Goal: Transaction & Acquisition: Subscribe to service/newsletter

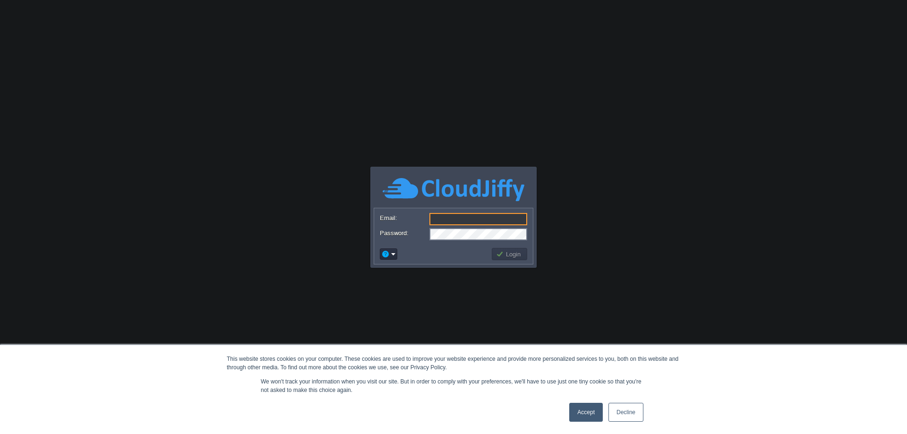
click at [587, 411] on link "Accept" at bounding box center [586, 412] width 34 height 19
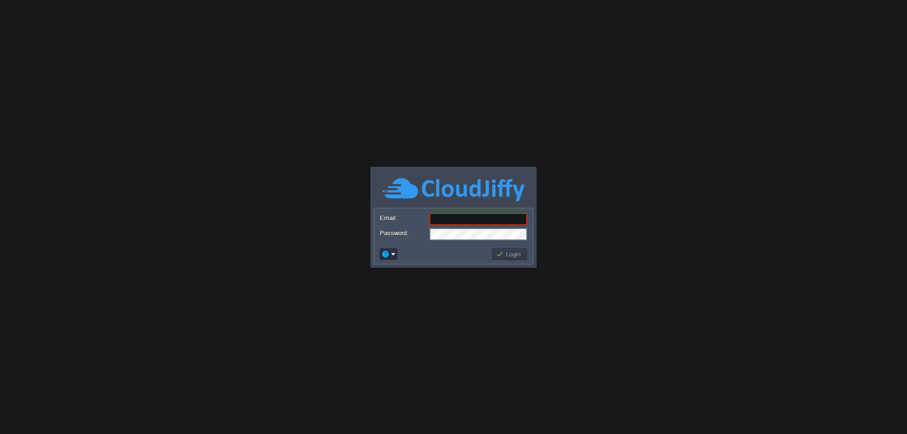
click at [464, 217] on input "Email:" at bounding box center [478, 219] width 98 height 12
drag, startPoint x: 502, startPoint y: 221, endPoint x: 323, endPoint y: 207, distance: 179.6
click at [323, 207] on body "This website stores cookies on your computer. These cookies are used to improve…" at bounding box center [453, 217] width 907 height 434
type input "[EMAIL_ADDRESS][DOMAIN_NAME]"
click at [392, 254] on em at bounding box center [388, 254] width 15 height 9
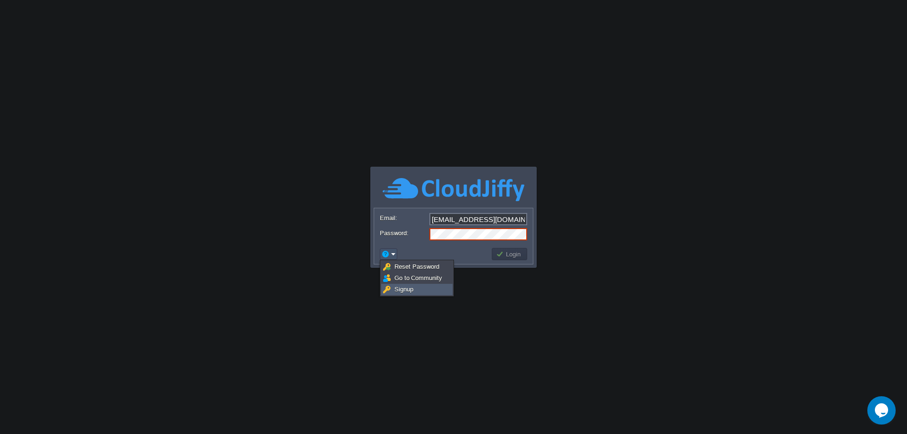
click at [403, 287] on span "Signup" at bounding box center [403, 289] width 19 height 7
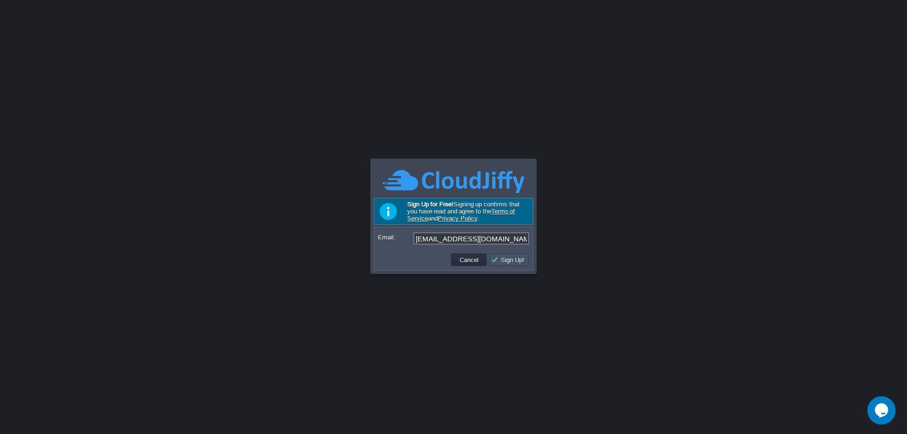
click at [511, 259] on button "Sign Up!" at bounding box center [509, 260] width 36 height 9
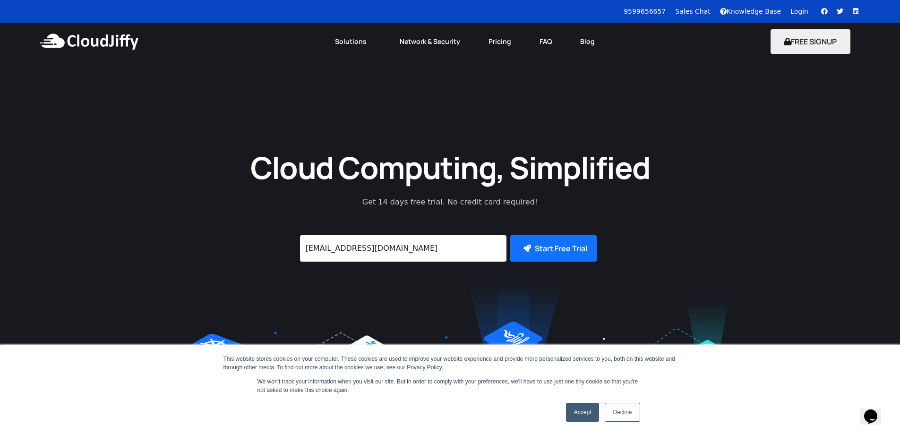
type input "[EMAIL_ADDRESS][DOMAIN_NAME]"
click at [510, 235] on button "Start Free Trial" at bounding box center [553, 248] width 86 height 26
click at [579, 408] on link "Accept" at bounding box center [583, 412] width 34 height 19
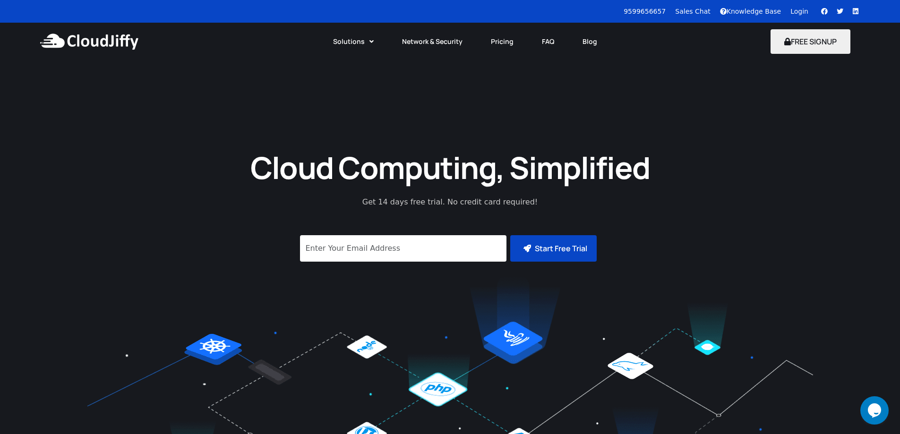
click at [597, 256] on button "Start Free Trial" at bounding box center [553, 248] width 86 height 26
